Goal: Task Accomplishment & Management: Use online tool/utility

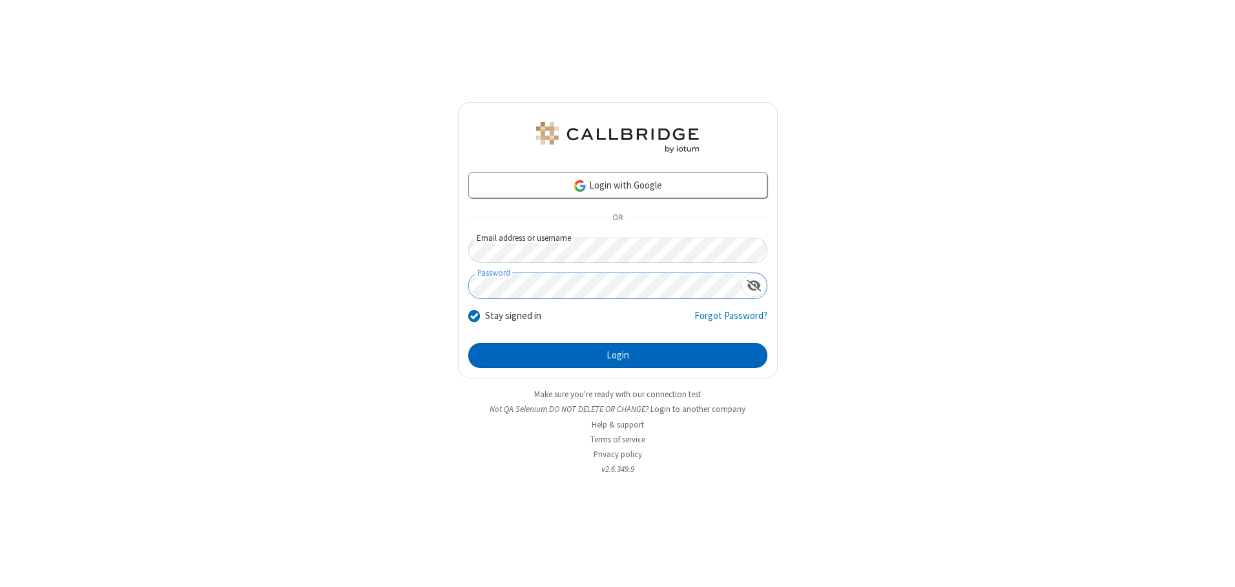
click at [618, 355] on button "Login" at bounding box center [617, 356] width 299 height 26
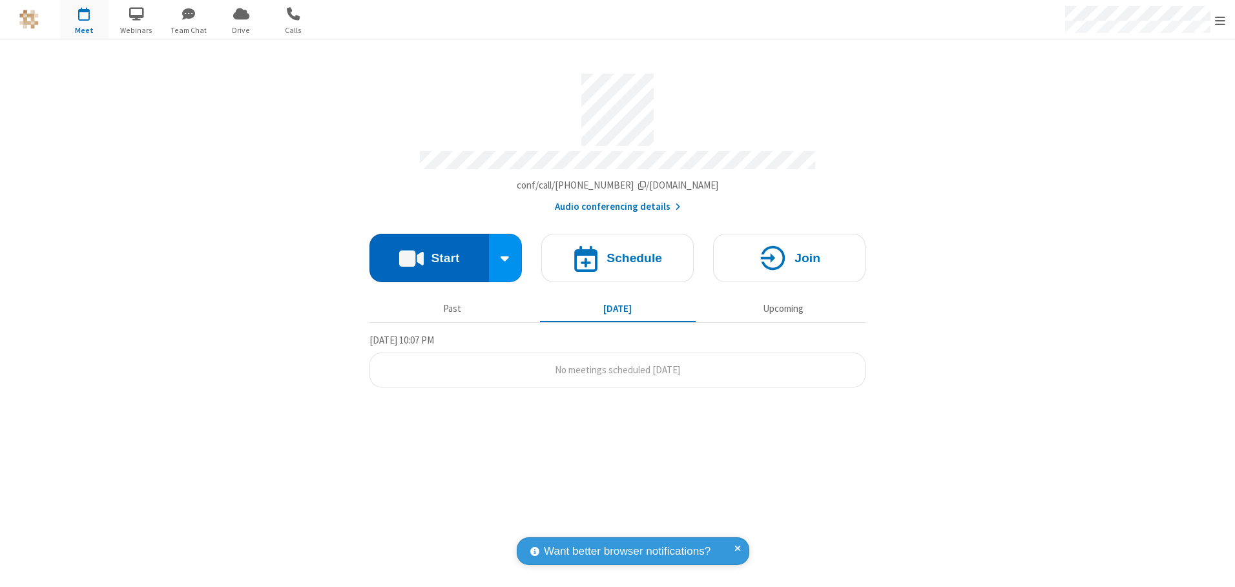
click at [429, 253] on button "Start" at bounding box center [428, 258] width 119 height 48
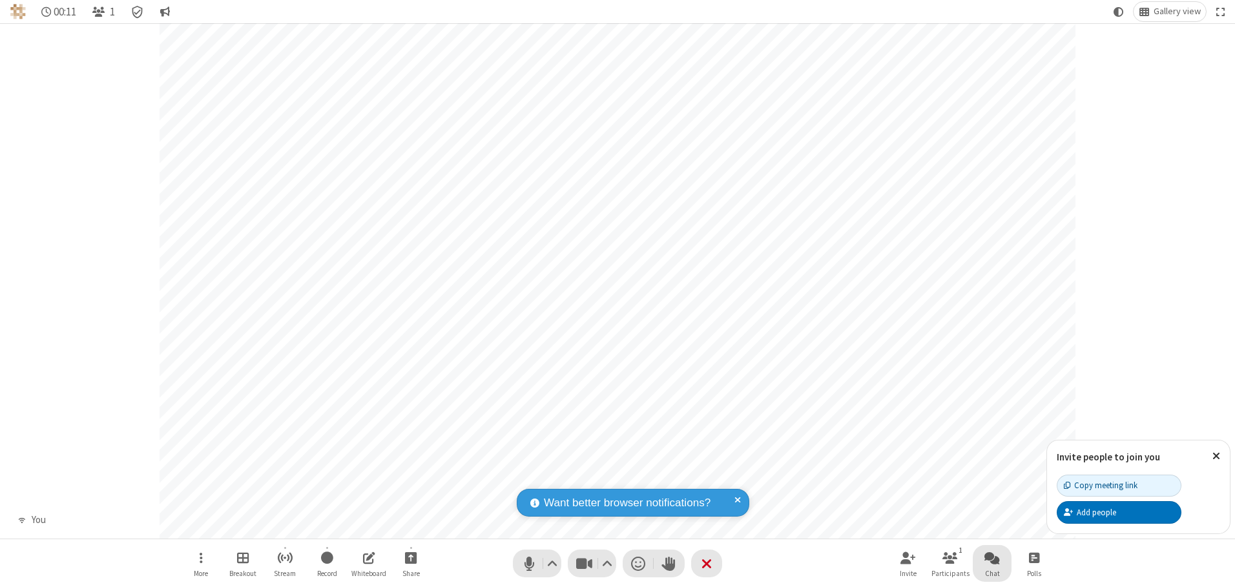
click at [992, 557] on span "Open chat" at bounding box center [992, 558] width 16 height 16
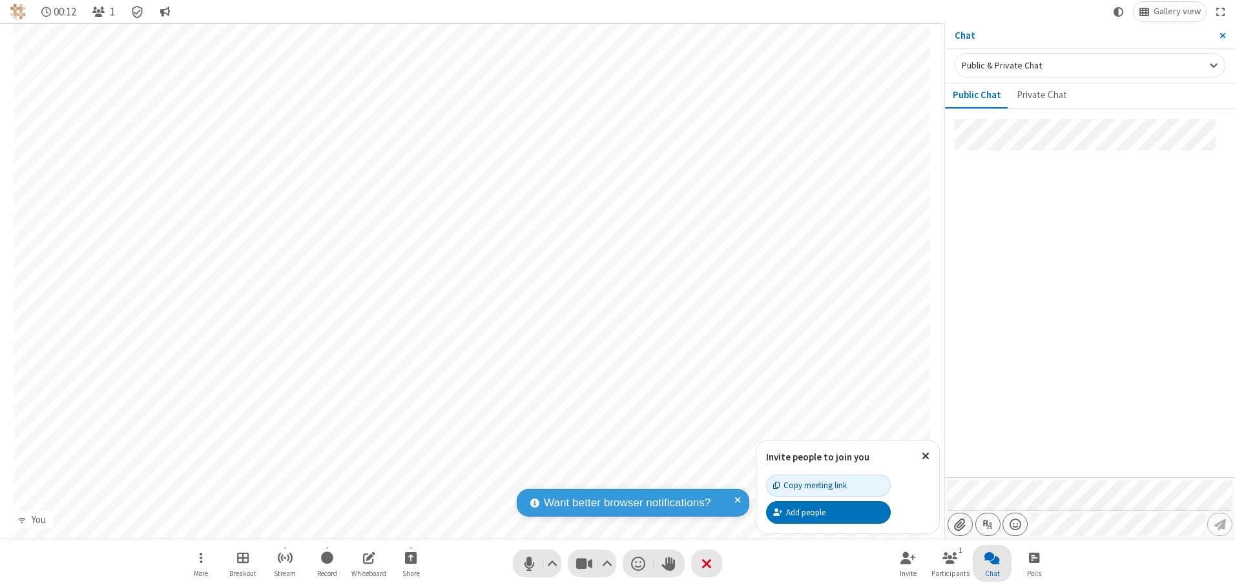
type input "C:\fakepath\doc_test.docx"
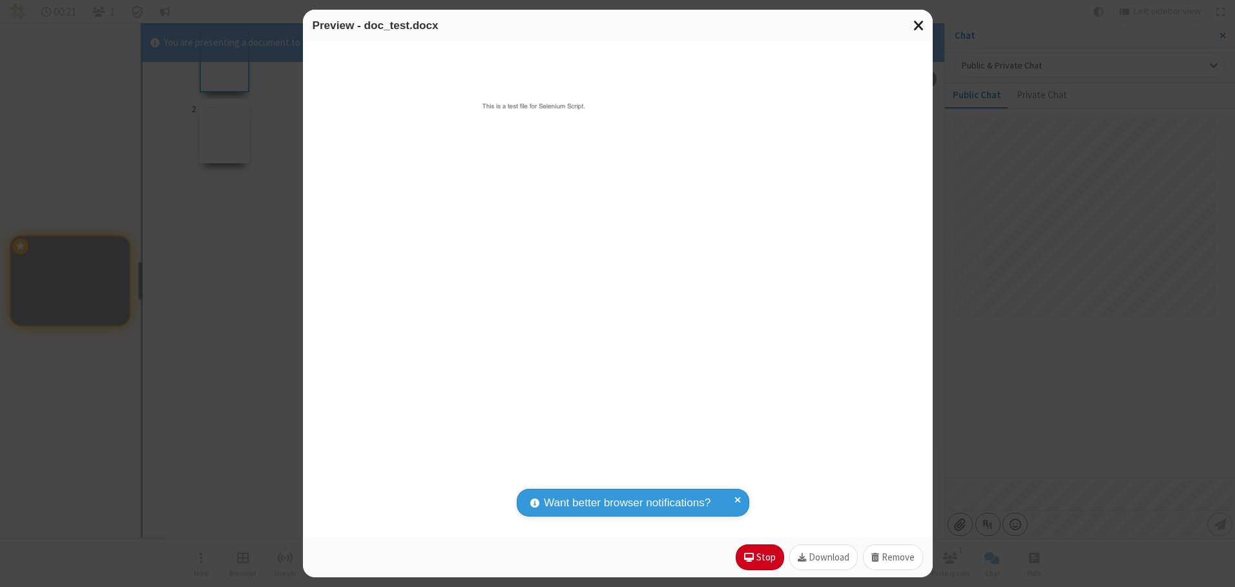
click at [919, 25] on span "Close modal" at bounding box center [919, 25] width 12 height 17
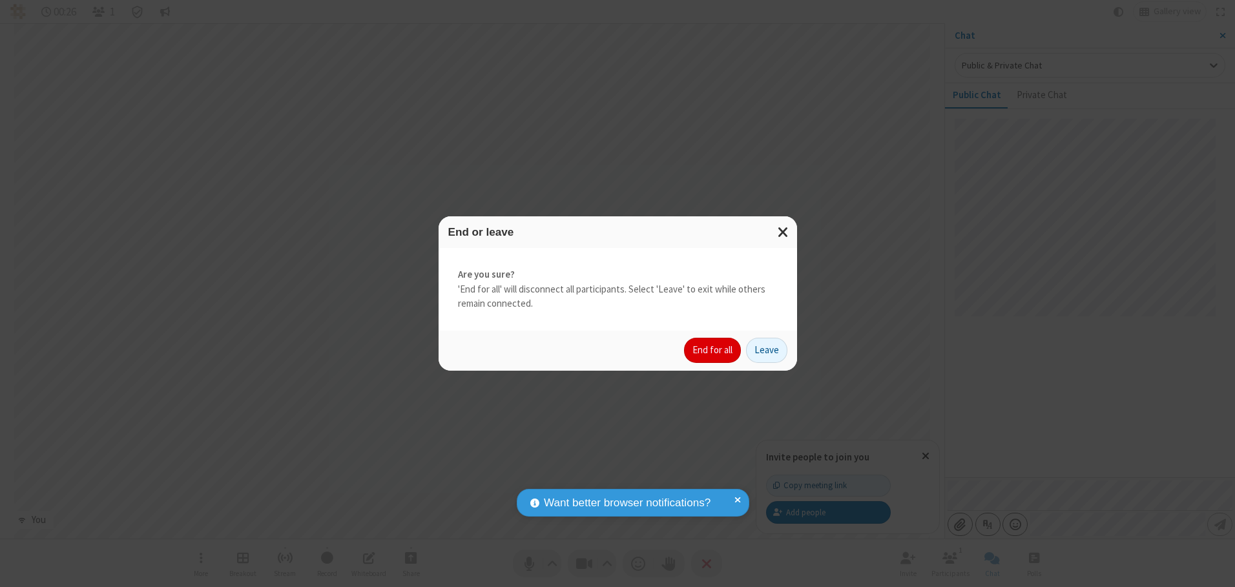
click at [713, 350] on button "End for all" at bounding box center [712, 351] width 57 height 26
